Goal: Transaction & Acquisition: Subscribe to service/newsletter

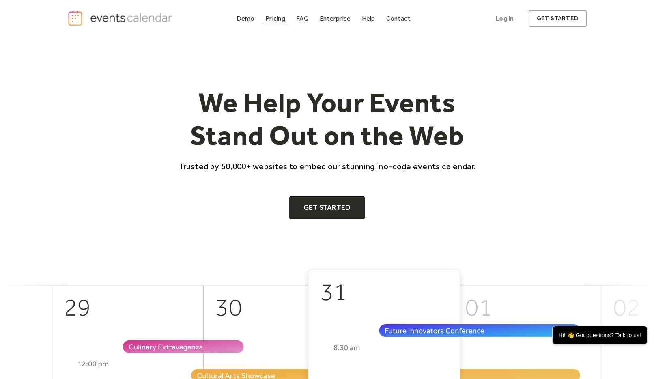
click at [271, 21] on div "Pricing" at bounding box center [275, 18] width 20 height 4
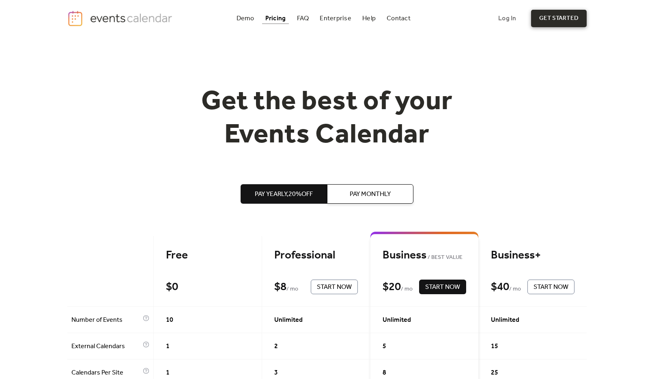
click at [544, 21] on link "get started" at bounding box center [559, 18] width 56 height 17
click at [101, 19] on img "home" at bounding box center [120, 18] width 107 height 17
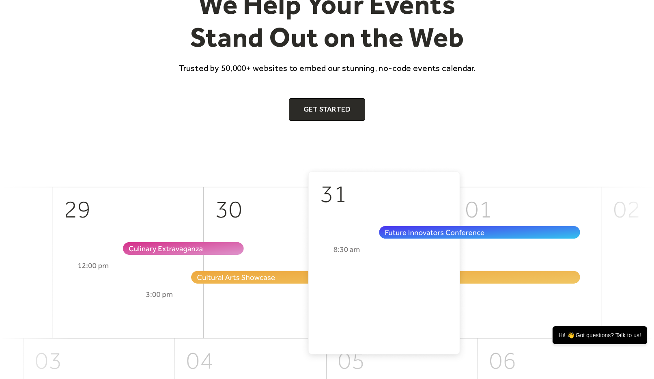
scroll to position [105, 0]
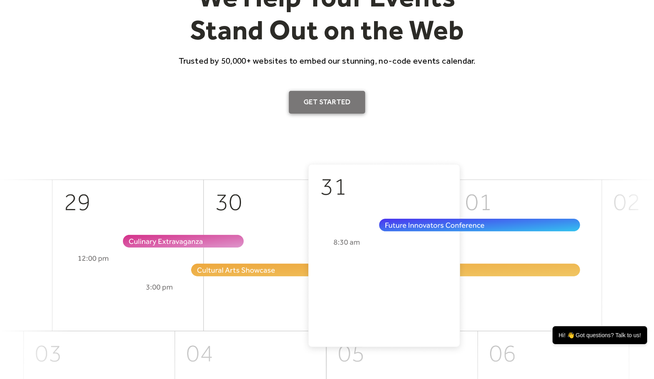
click at [327, 105] on link "Get Started" at bounding box center [327, 102] width 77 height 23
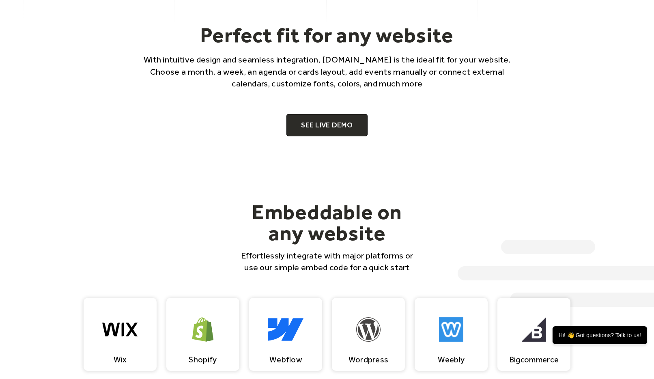
scroll to position [580, 0]
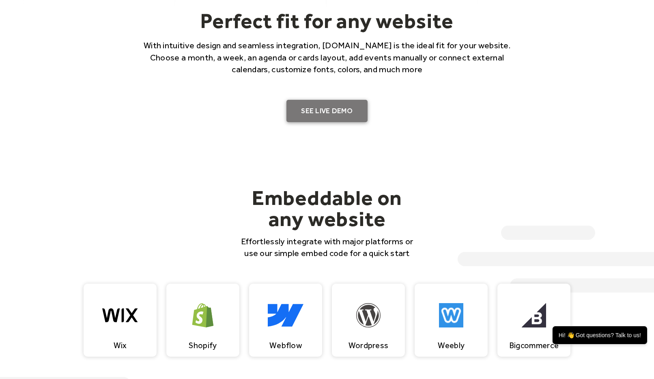
click at [317, 107] on link "SEE LIVE DEMO" at bounding box center [326, 111] width 81 height 23
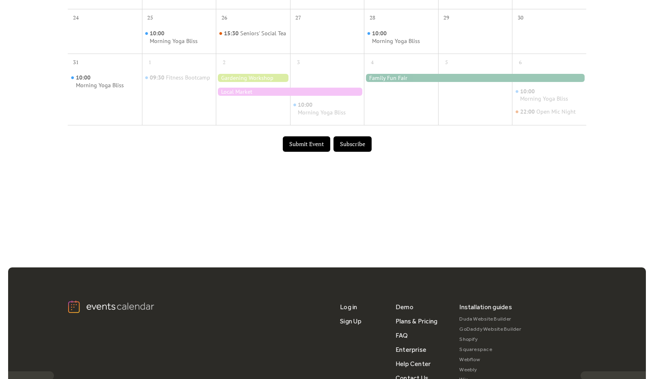
scroll to position [412, 0]
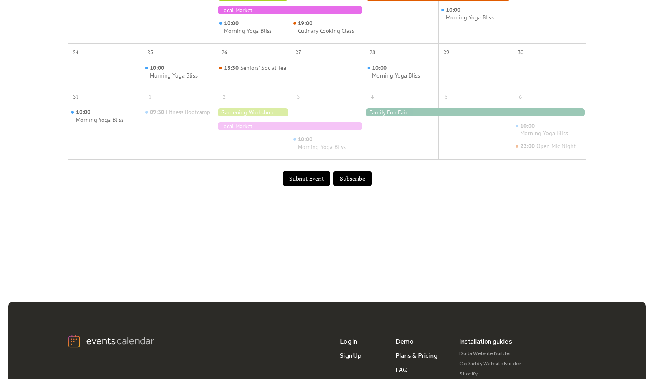
click at [316, 185] on button "Submit Event" at bounding box center [306, 178] width 47 height 15
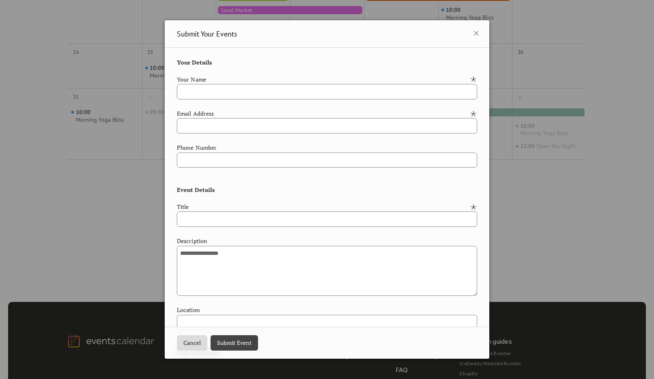
click at [143, 201] on div "**********" at bounding box center [327, 189] width 654 height 379
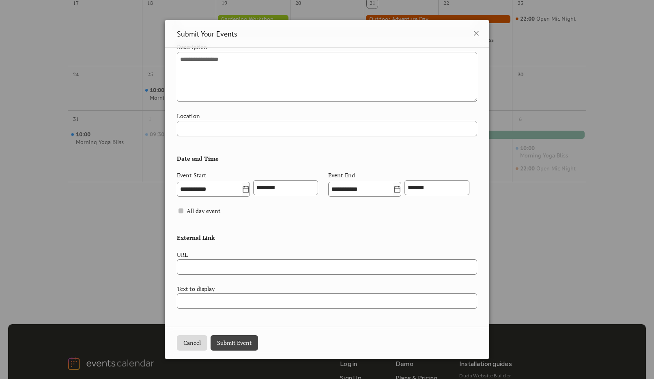
scroll to position [21, 0]
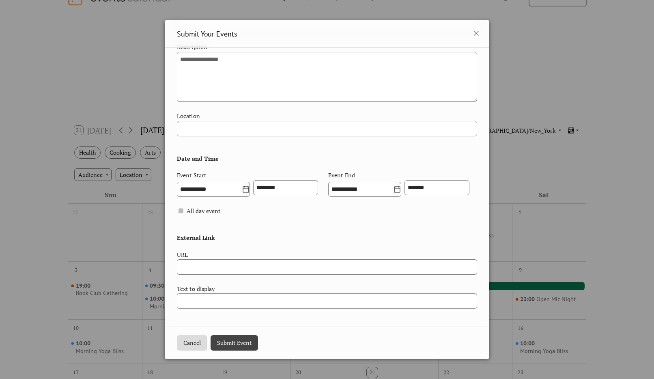
click at [475, 34] on icon at bounding box center [476, 33] width 5 height 5
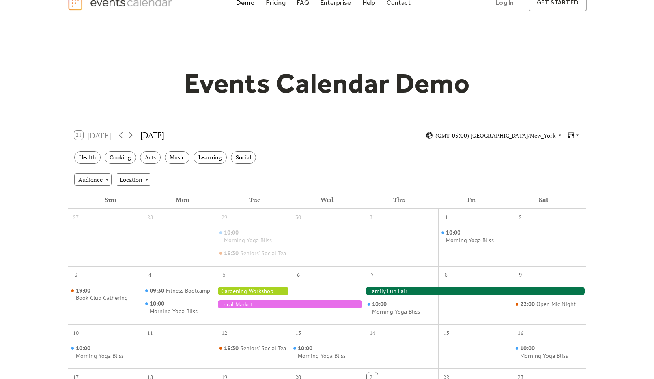
scroll to position [0, 0]
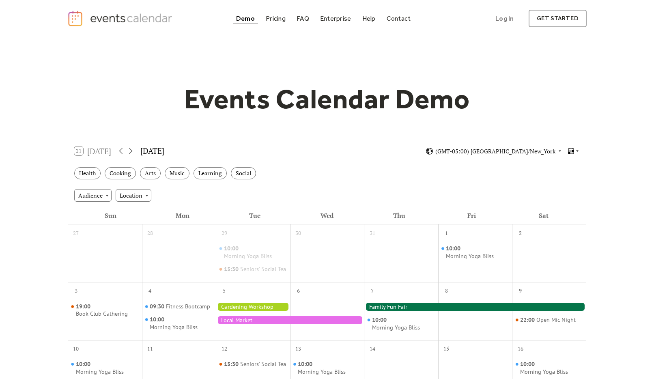
click at [576, 151] on icon at bounding box center [577, 150] width 5 height 5
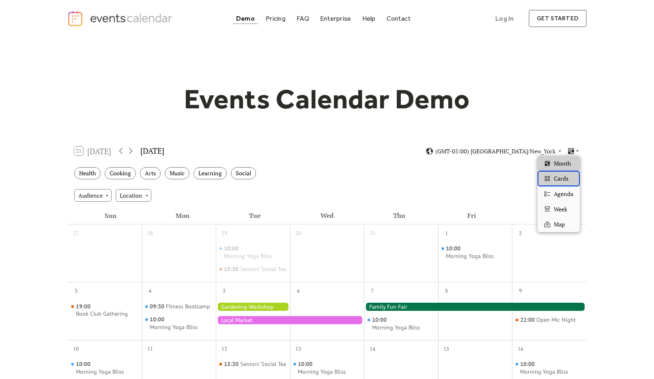
click at [576, 173] on div "Cards" at bounding box center [558, 178] width 42 height 15
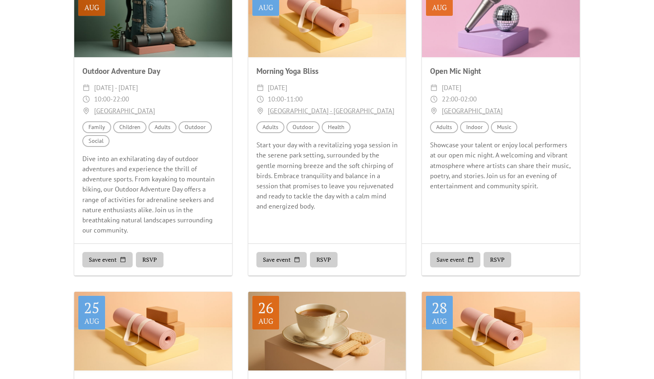
scroll to position [97, 0]
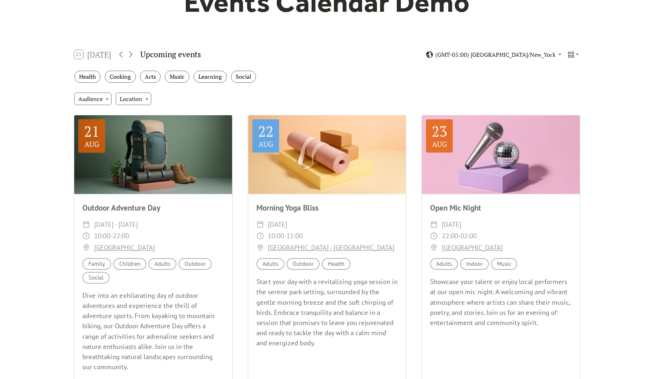
click at [150, 144] on div at bounding box center [153, 154] width 158 height 79
click at [98, 140] on div "Aug" at bounding box center [91, 143] width 15 height 7
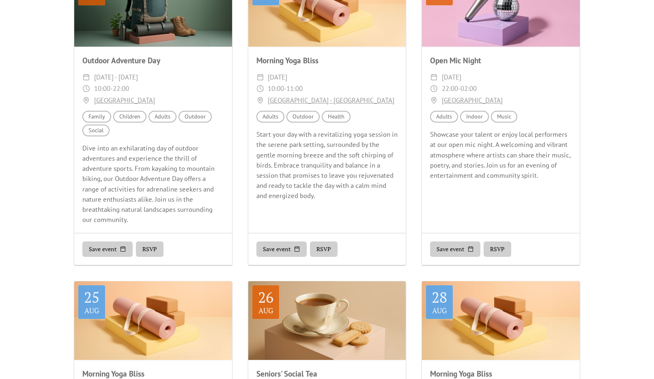
scroll to position [0, 0]
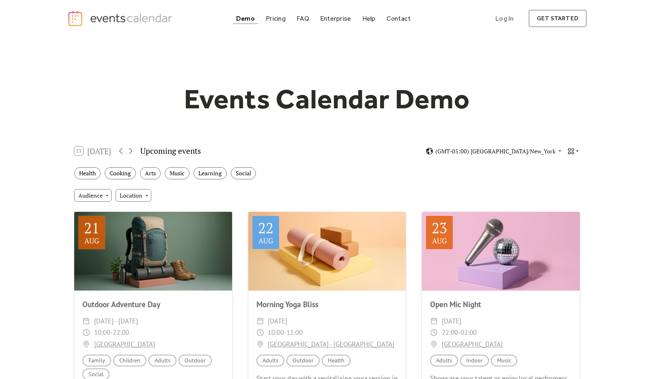
click at [575, 153] on icon at bounding box center [577, 150] width 5 height 5
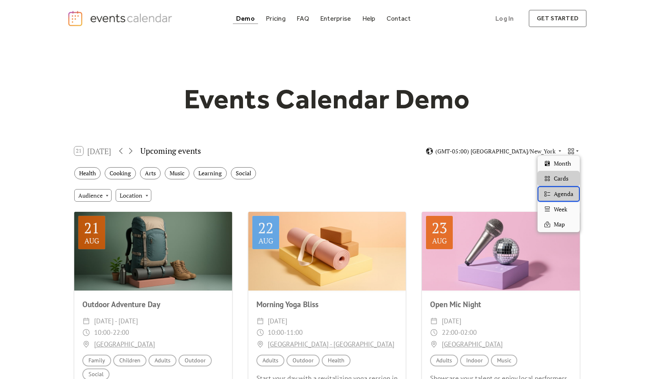
click at [567, 193] on span "Agenda" at bounding box center [563, 193] width 19 height 9
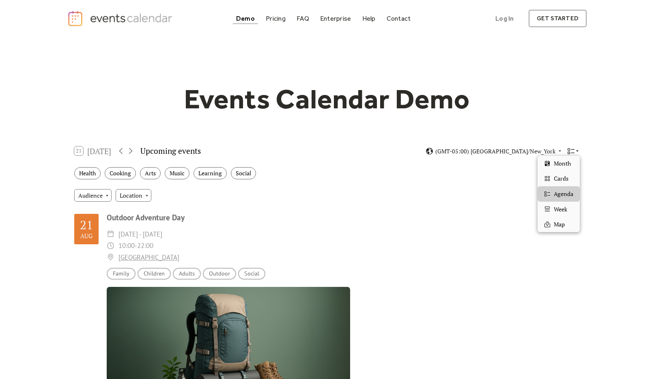
click at [568, 152] on icon at bounding box center [571, 151] width 8 height 8
click at [570, 204] on div "Week" at bounding box center [558, 209] width 42 height 15
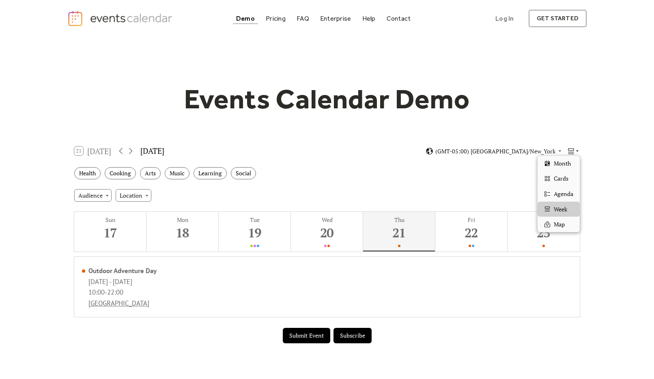
click at [571, 152] on icon at bounding box center [571, 151] width 6 height 6
click at [566, 223] on div "Map" at bounding box center [558, 224] width 42 height 15
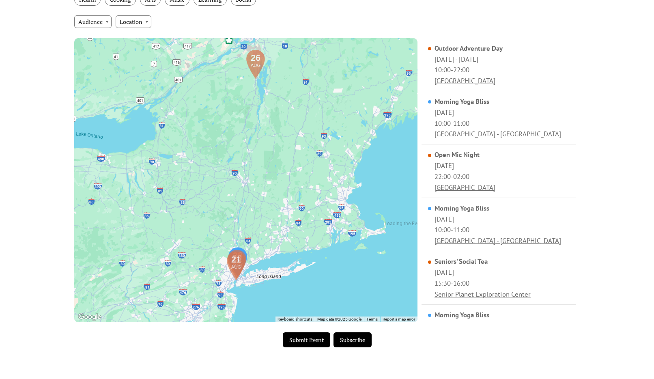
scroll to position [186, 0]
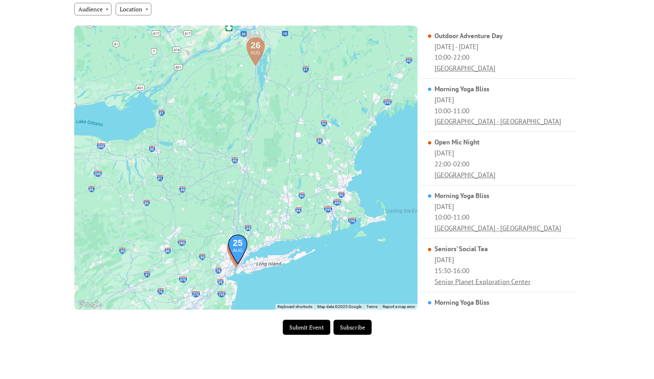
click at [243, 246] on img at bounding box center [238, 249] width 24 height 30
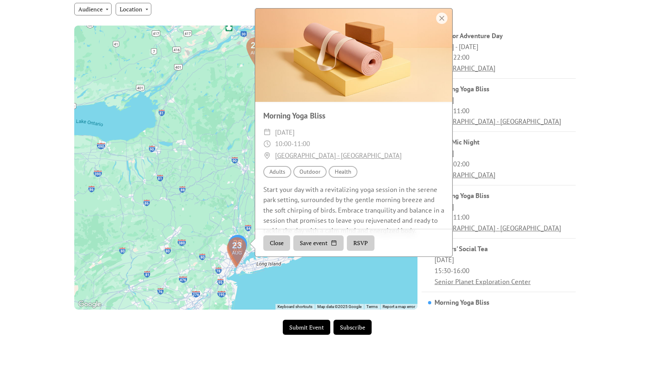
scroll to position [19, 0]
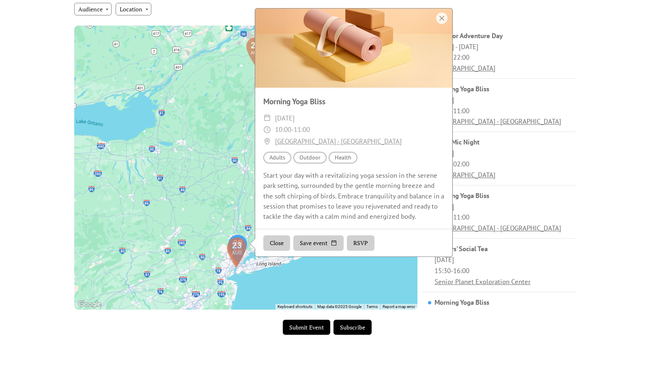
click at [277, 247] on button "Close" at bounding box center [276, 242] width 27 height 15
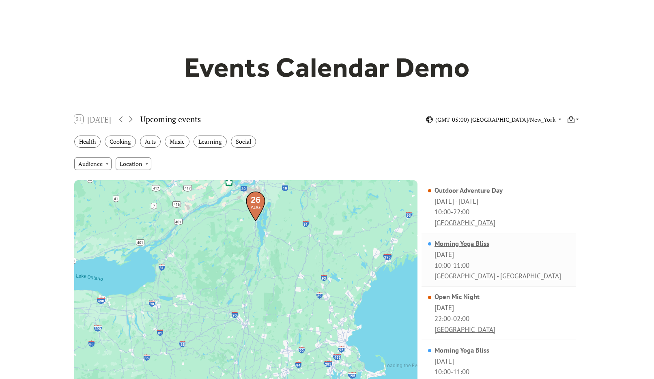
scroll to position [0, 0]
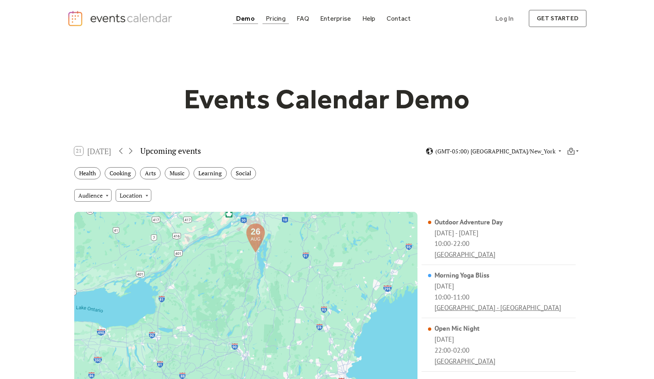
click at [277, 21] on div "Pricing" at bounding box center [276, 18] width 20 height 4
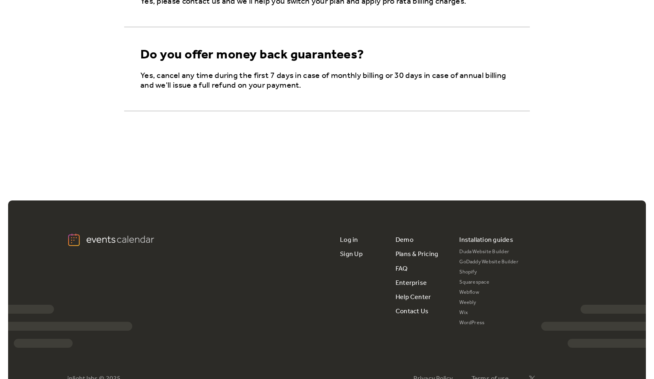
scroll to position [1494, 0]
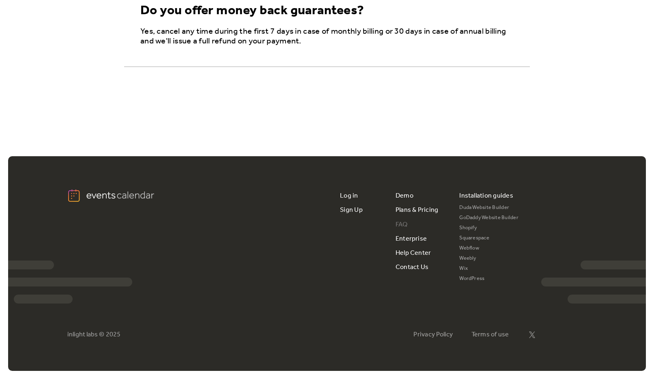
click at [401, 221] on link "FAQ" at bounding box center [401, 224] width 12 height 14
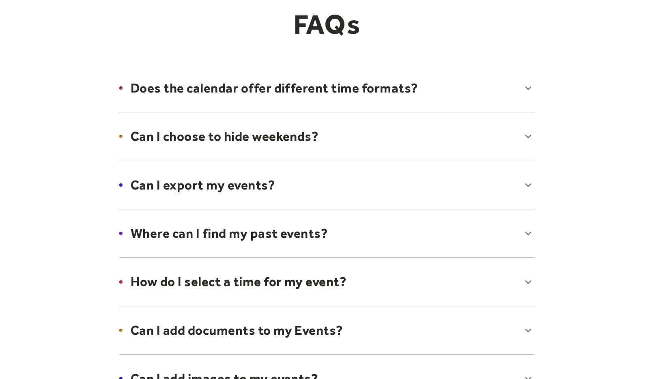
scroll to position [79, 0]
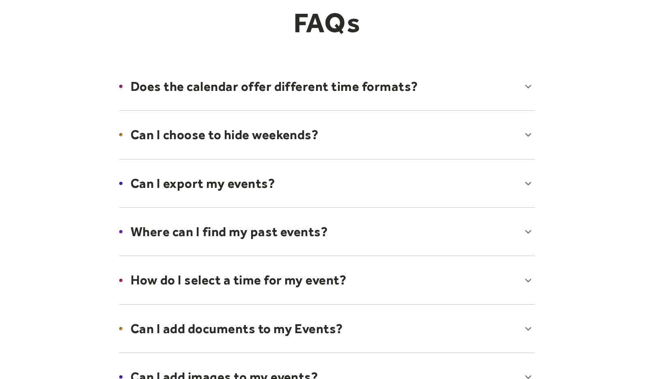
click at [525, 185] on div at bounding box center [327, 183] width 432 height 49
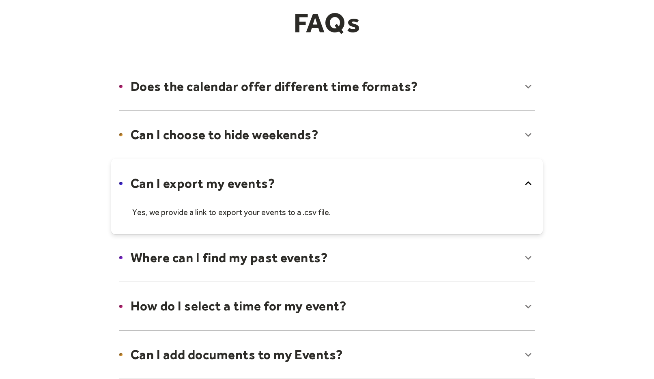
click at [525, 185] on icon at bounding box center [528, 183] width 13 height 13
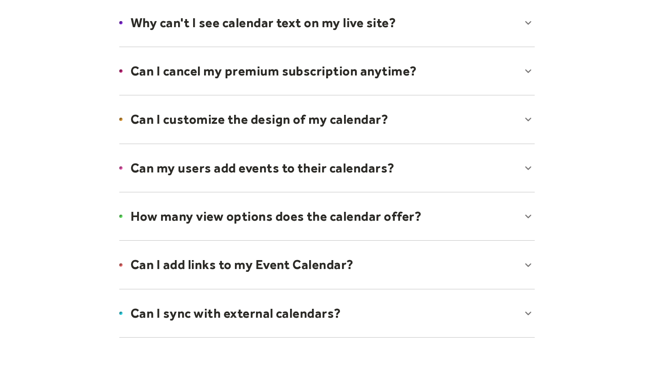
scroll to position [483, 0]
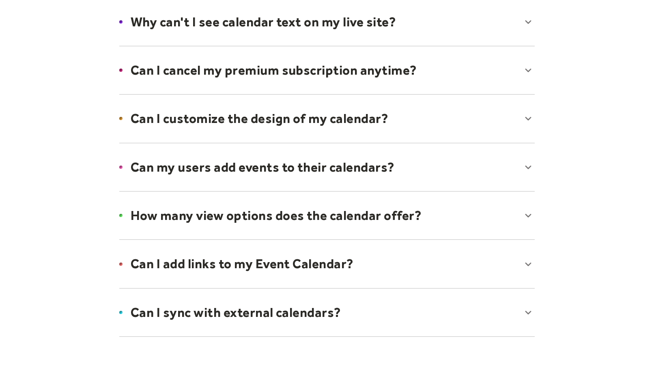
click at [521, 171] on div at bounding box center [327, 166] width 432 height 49
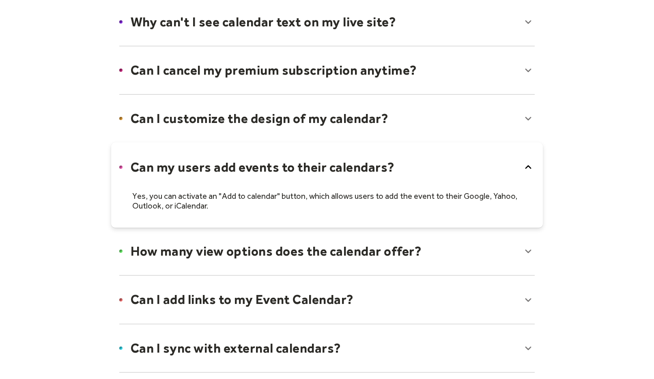
click at [521, 171] on div at bounding box center [327, 184] width 432 height 85
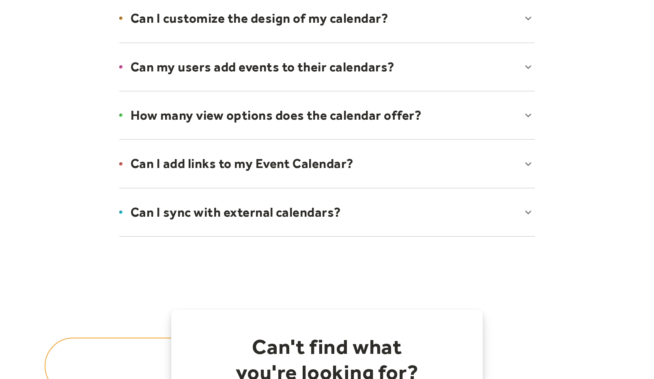
scroll to position [584, 0]
click at [518, 157] on div at bounding box center [327, 162] width 432 height 49
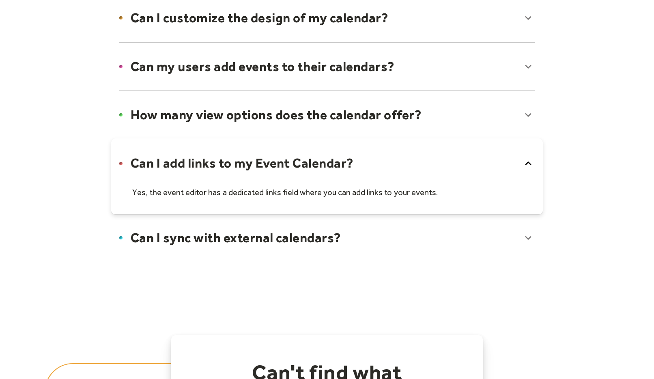
click at [518, 157] on div at bounding box center [327, 175] width 432 height 75
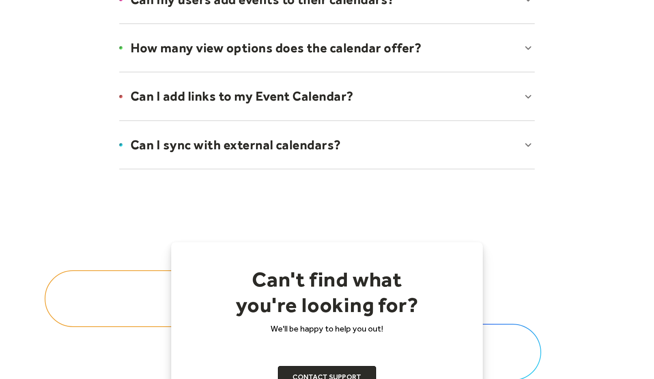
scroll to position [670, 0]
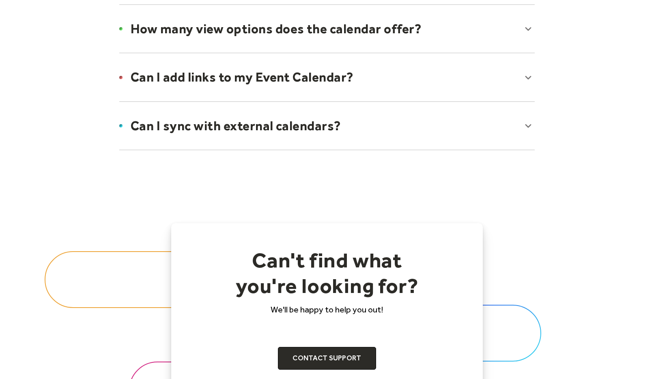
click at [530, 122] on div at bounding box center [327, 125] width 432 height 49
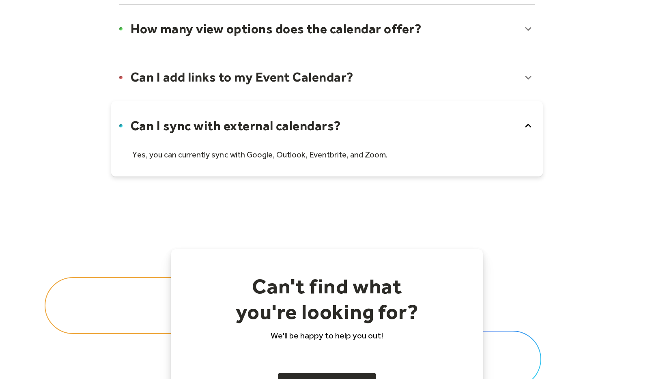
drag, startPoint x: 529, startPoint y: 123, endPoint x: 530, endPoint y: 135, distance: 11.4
click at [529, 123] on icon at bounding box center [528, 125] width 13 height 13
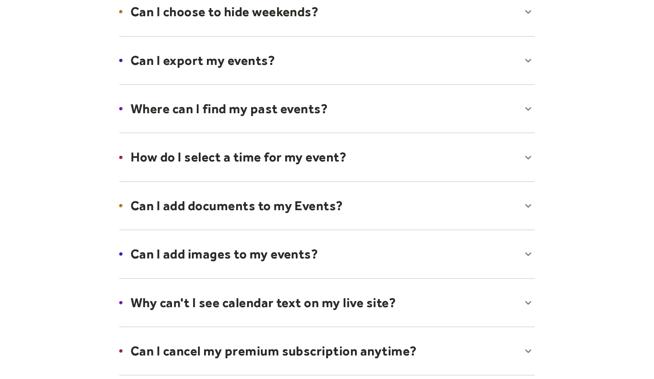
scroll to position [0, 0]
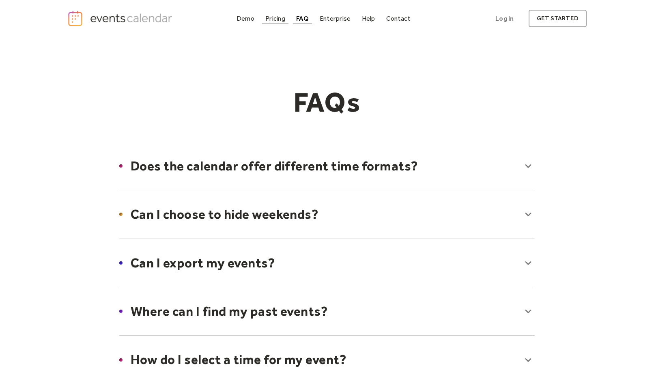
click at [271, 18] on div "Pricing" at bounding box center [275, 18] width 20 height 4
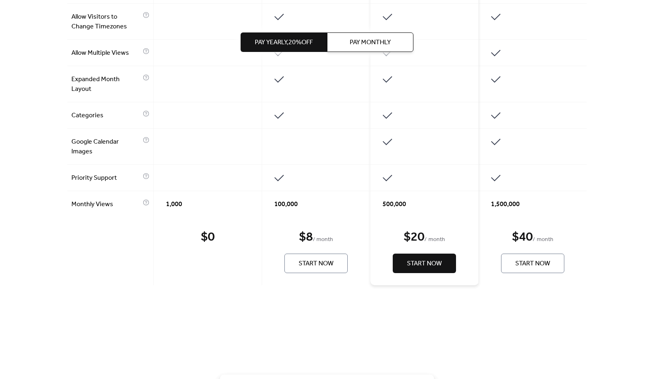
scroll to position [601, 0]
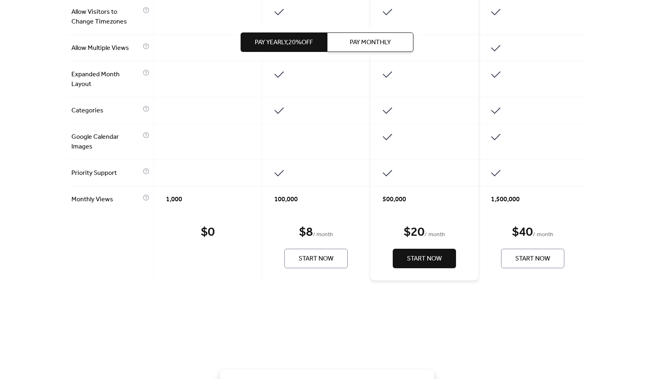
click at [316, 257] on span "Start Now" at bounding box center [316, 259] width 35 height 10
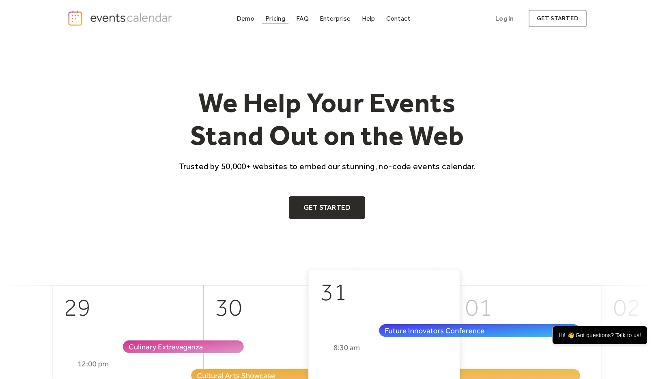
click at [283, 21] on div "Pricing" at bounding box center [275, 18] width 20 height 4
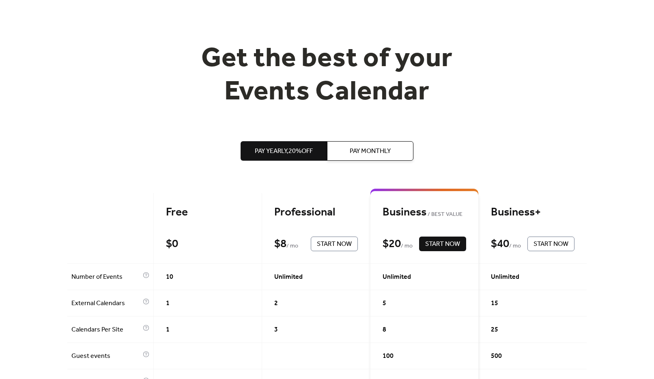
scroll to position [12, 0]
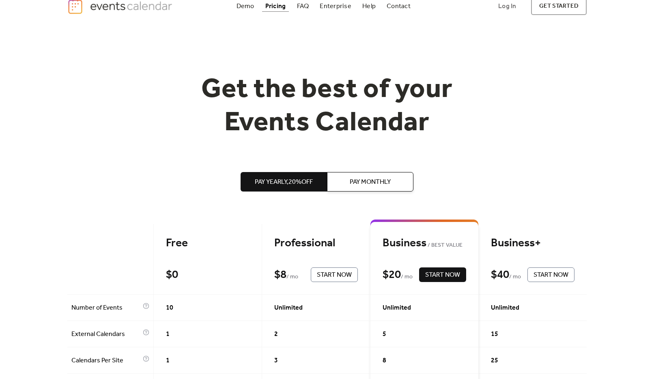
click at [388, 181] on span "Pay Monthly" at bounding box center [370, 182] width 41 height 10
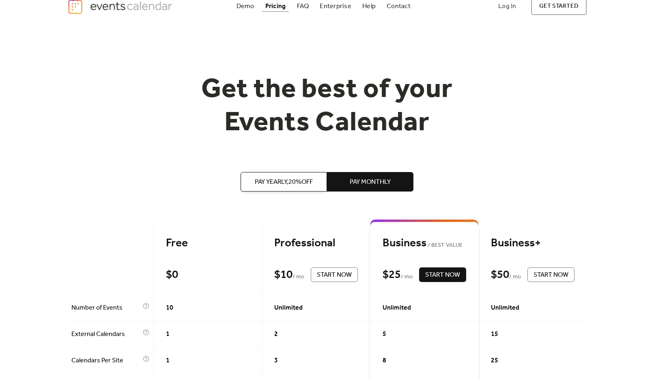
click at [294, 179] on span "Pay Yearly, 20% off" at bounding box center [284, 182] width 58 height 10
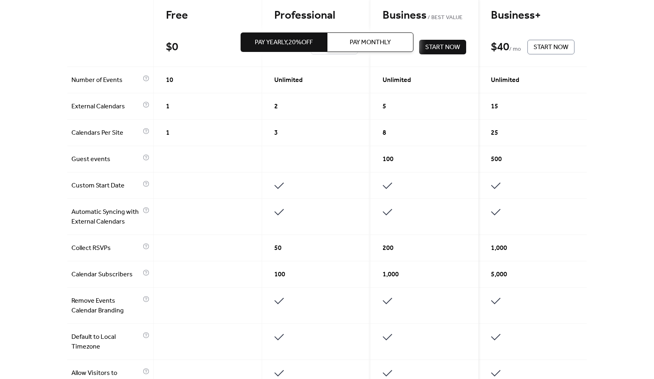
scroll to position [238, 0]
